Goal: Transaction & Acquisition: Obtain resource

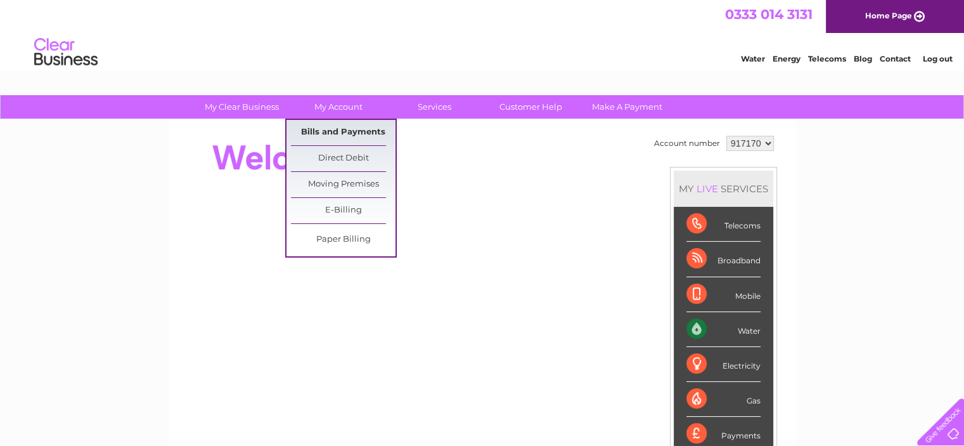
click at [349, 131] on link "Bills and Payments" at bounding box center [343, 132] width 105 height 25
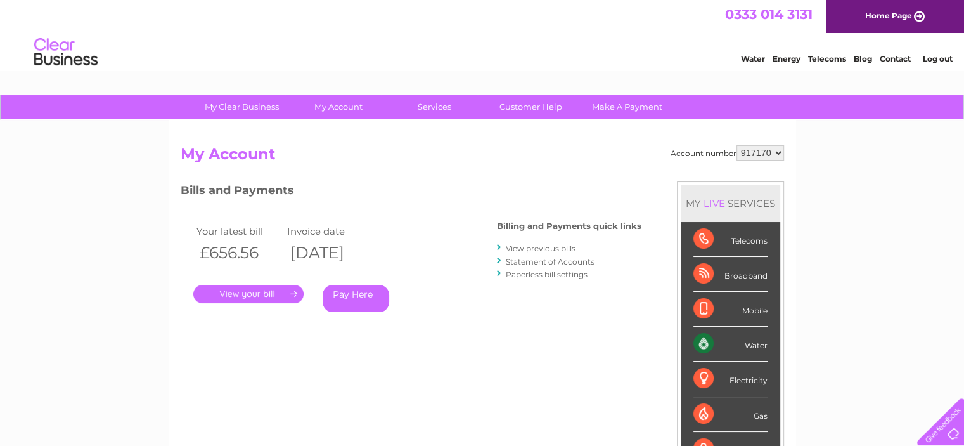
click at [937, 56] on link "Log out" at bounding box center [938, 59] width 30 height 10
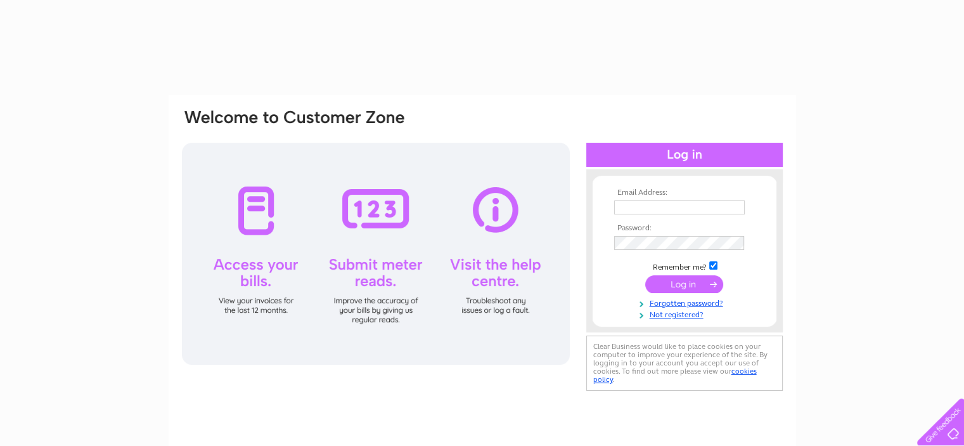
type input "accounts@oldkylefarm.com"
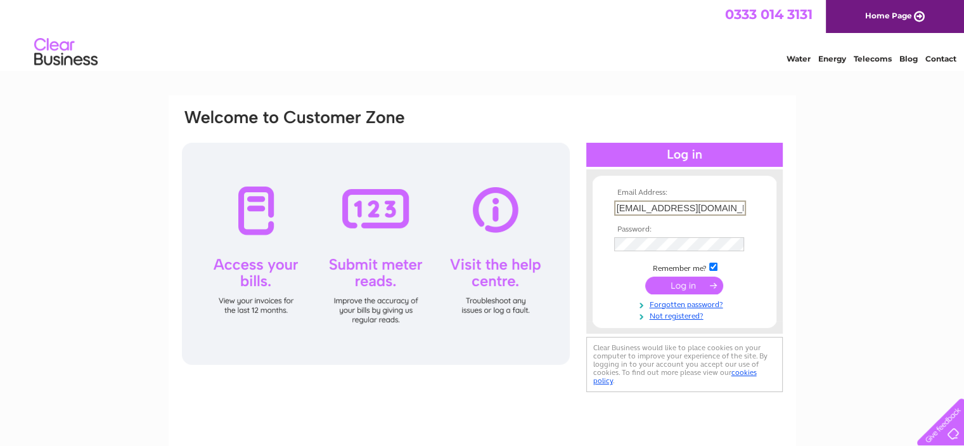
click at [679, 287] on input "submit" at bounding box center [684, 285] width 78 height 18
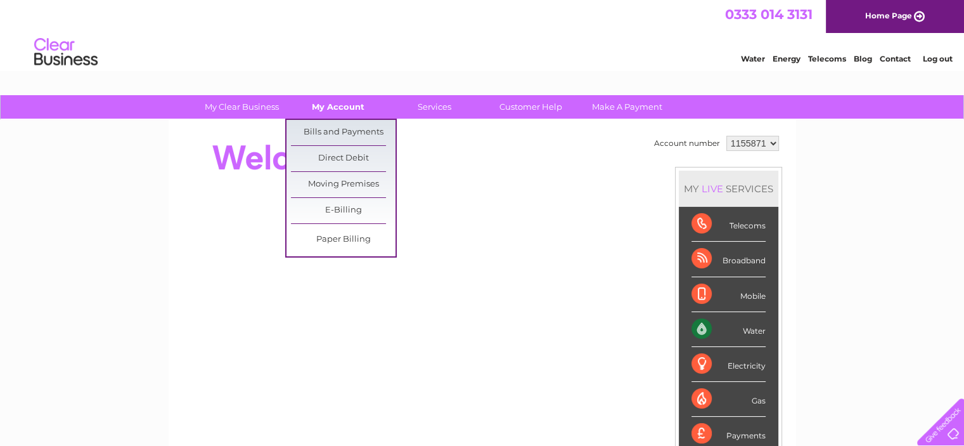
click at [333, 107] on link "My Account" at bounding box center [338, 106] width 105 height 23
click at [332, 126] on link "Bills and Payments" at bounding box center [343, 132] width 105 height 25
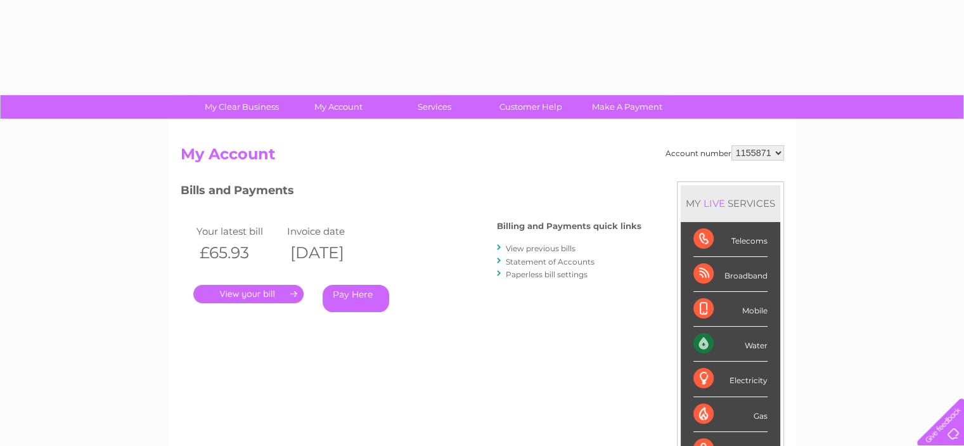
click at [250, 291] on link "." at bounding box center [248, 294] width 110 height 18
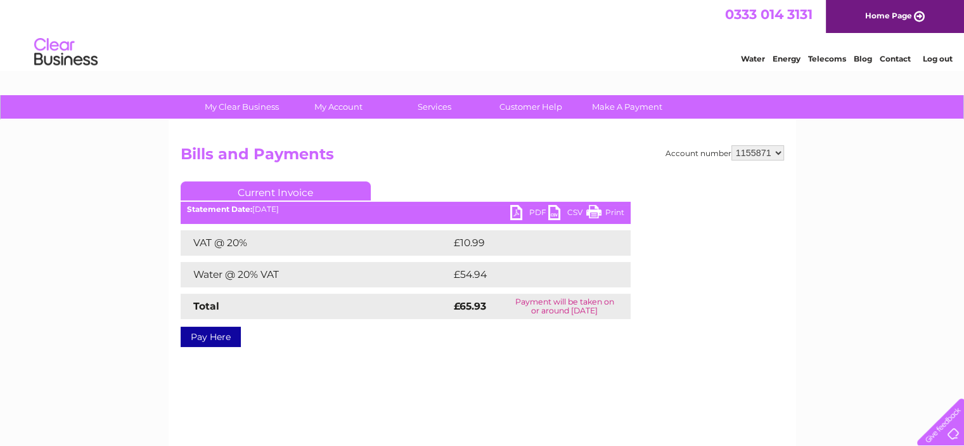
click at [534, 212] on link "PDF" at bounding box center [529, 214] width 38 height 18
